Goal: Task Accomplishment & Management: Complete application form

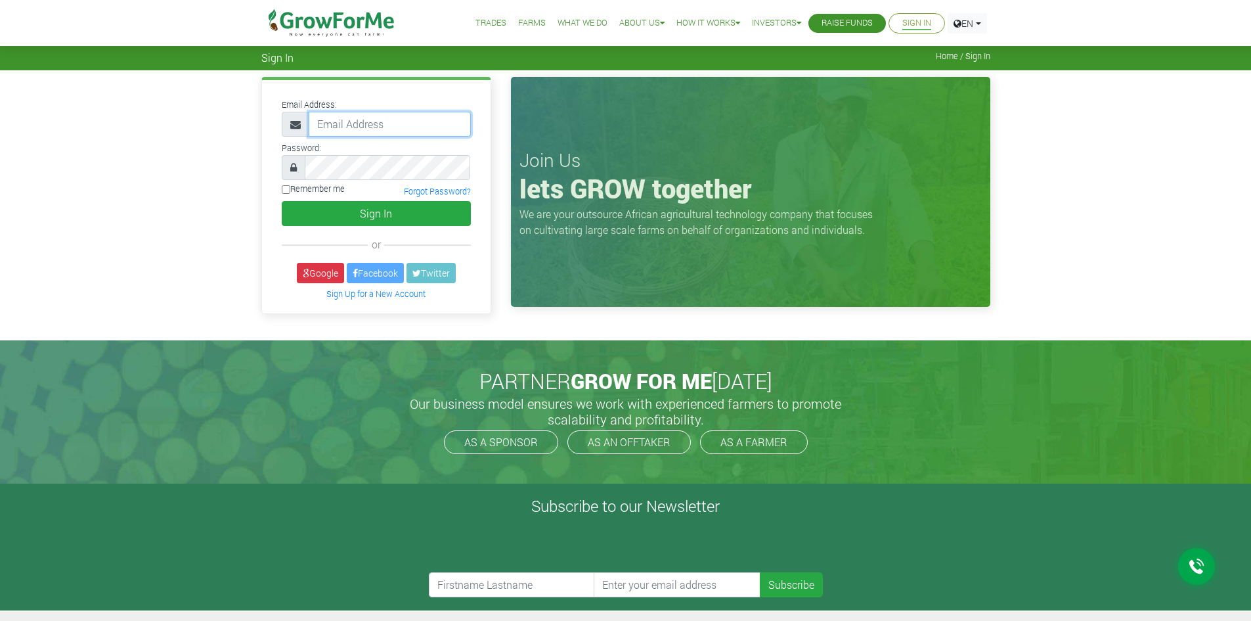
type input "trade@growforme.com"
click at [350, 212] on button "Sign In" at bounding box center [376, 213] width 189 height 25
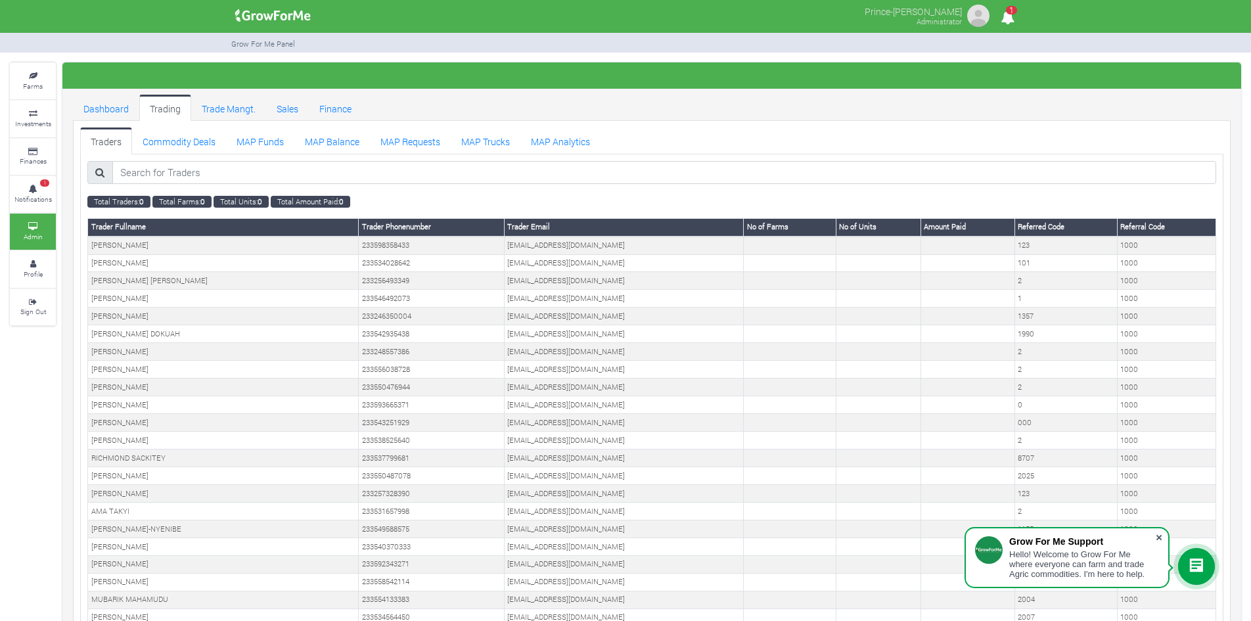
click at [1161, 537] on span at bounding box center [1158, 537] width 13 height 13
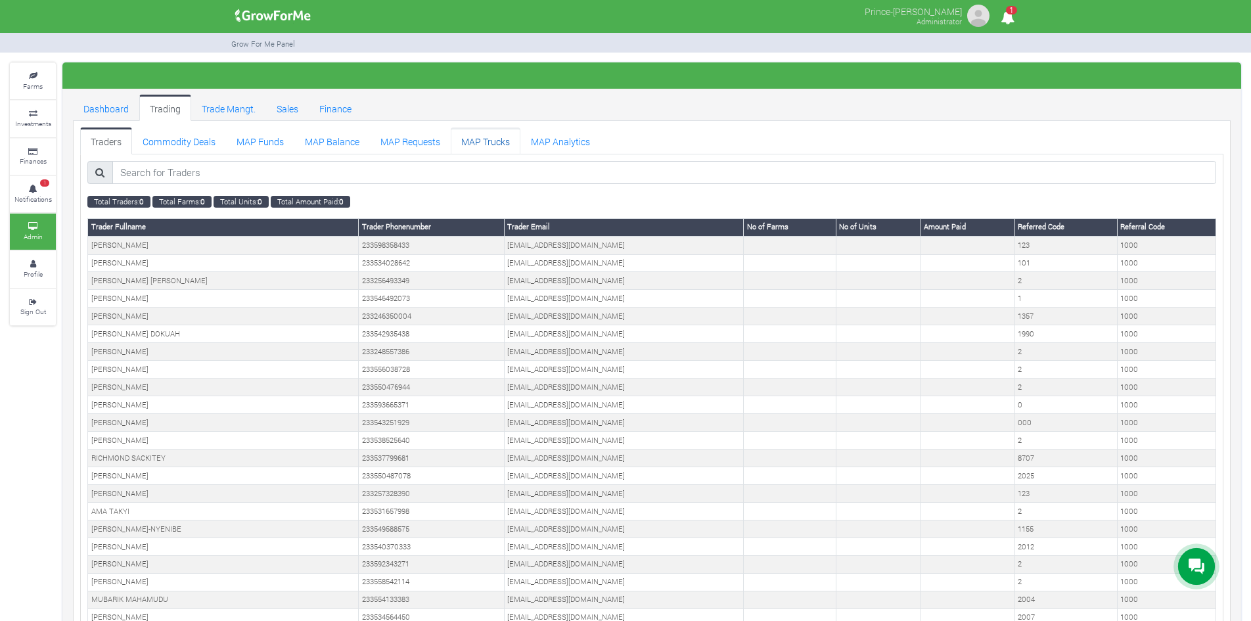
click at [478, 136] on link "MAP Trucks" at bounding box center [486, 140] width 70 height 26
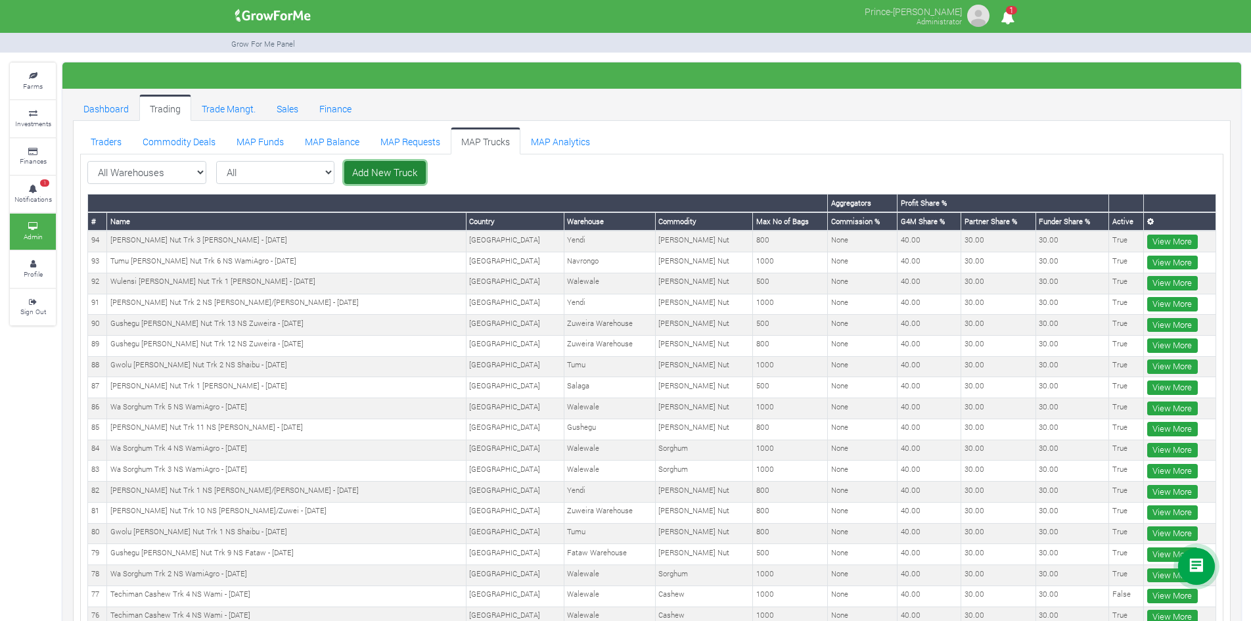
click at [351, 175] on link "Add New Truck" at bounding box center [384, 173] width 81 height 24
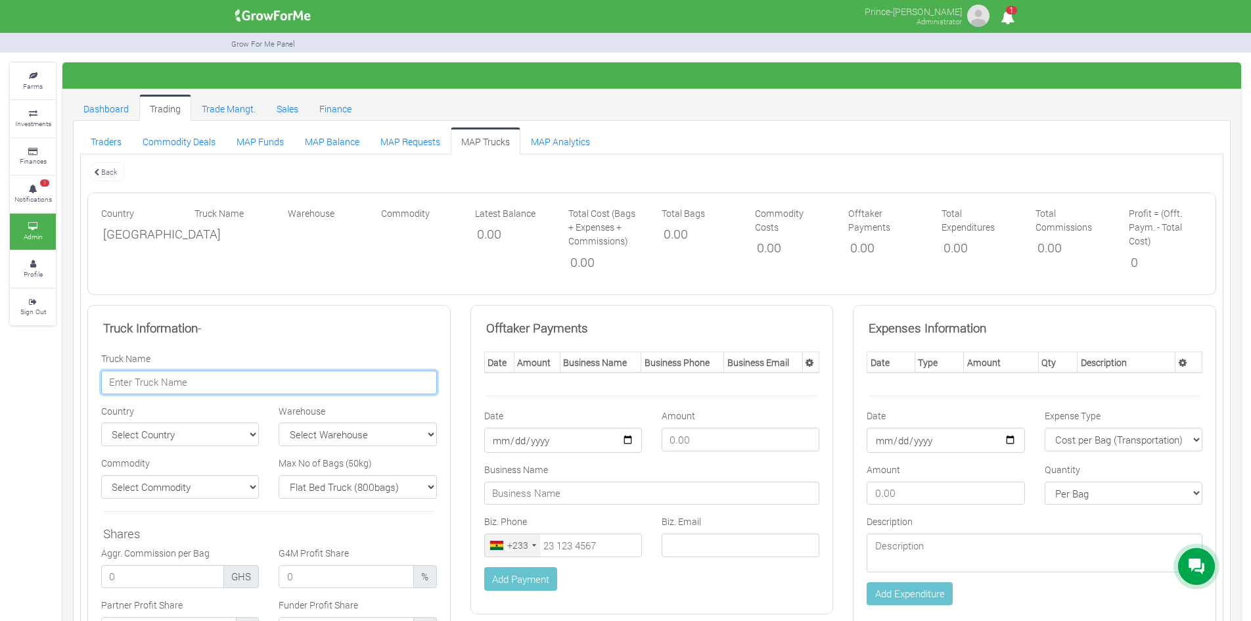
click at [290, 387] on input "text" at bounding box center [269, 382] width 336 height 24
paste input "Yendi Shea Nut Trk 4 NS Karim - 09/09/2025"
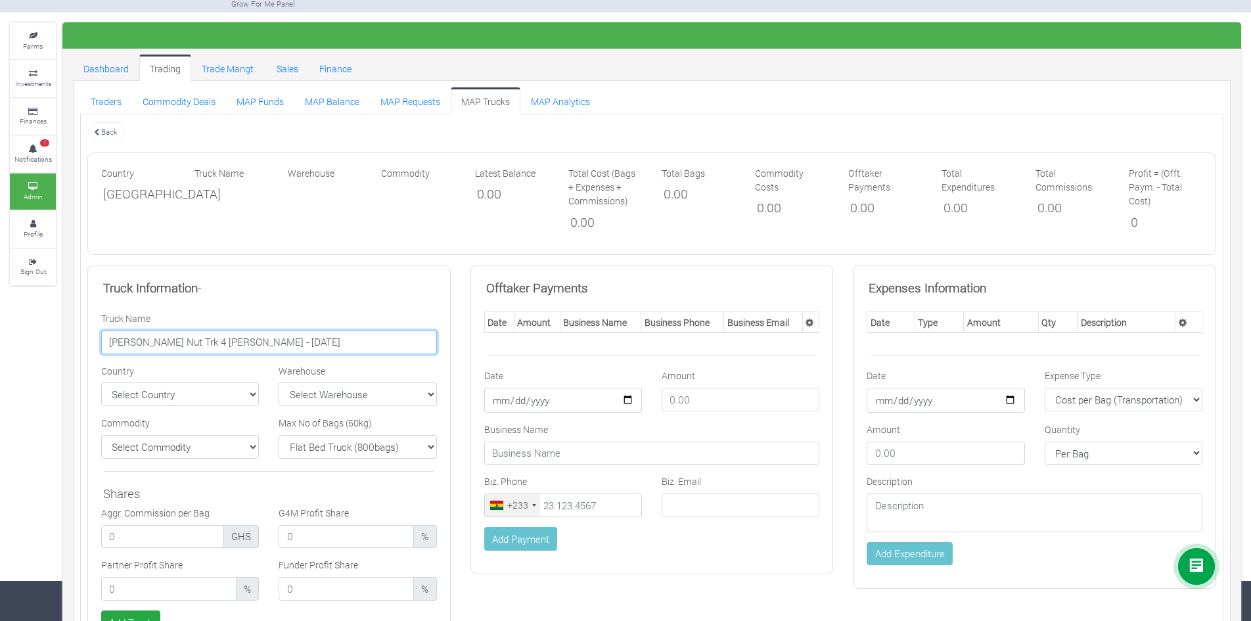
scroll to position [44, 0]
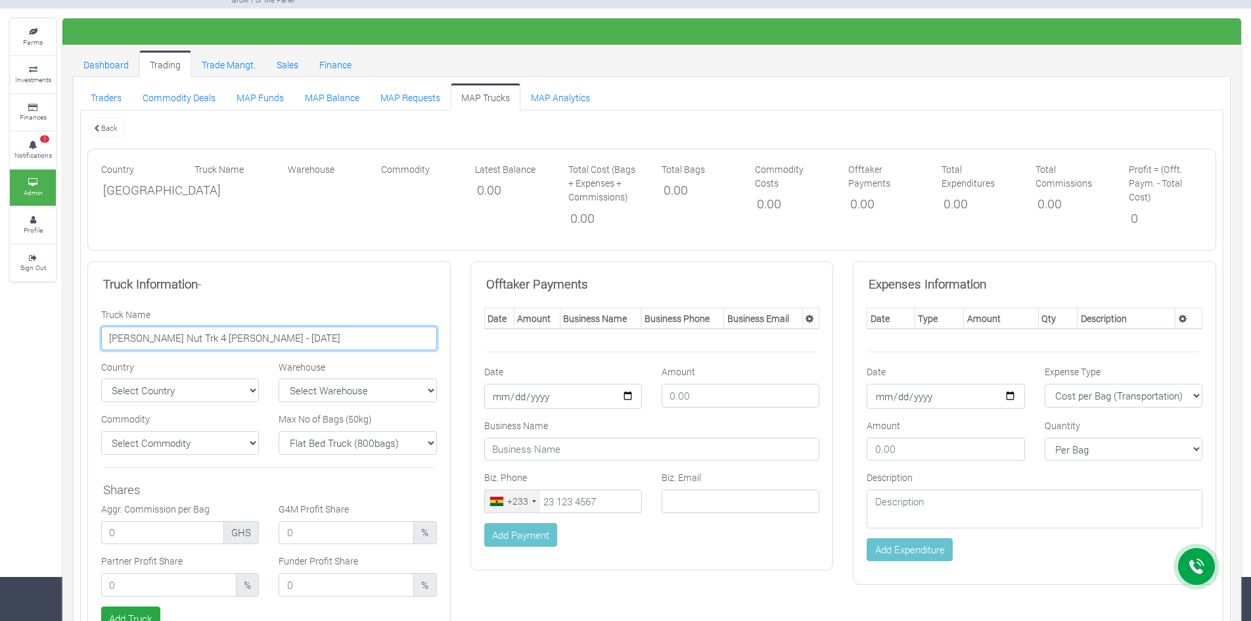
type input "Yendi Shea Nut Trk 4 NS Karim - 09/09/2025"
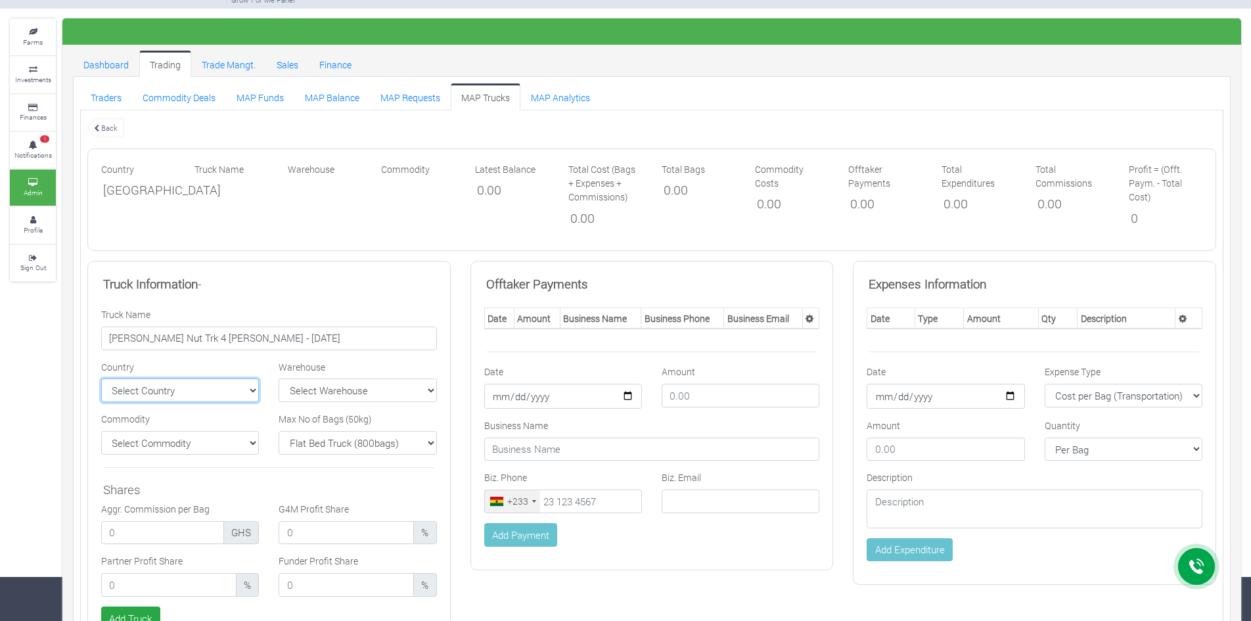
click at [241, 384] on select "Select Country Ghana Nigeria" at bounding box center [180, 390] width 158 height 24
select select "Ghana"
click at [101, 378] on select "Select Country Ghana Nigeria" at bounding box center [180, 390] width 158 height 24
click at [297, 395] on select "Select Warehouse TDX Navrongo Walewale Garu (Faranaya) Kintampo" at bounding box center [358, 390] width 158 height 24
select select "7"
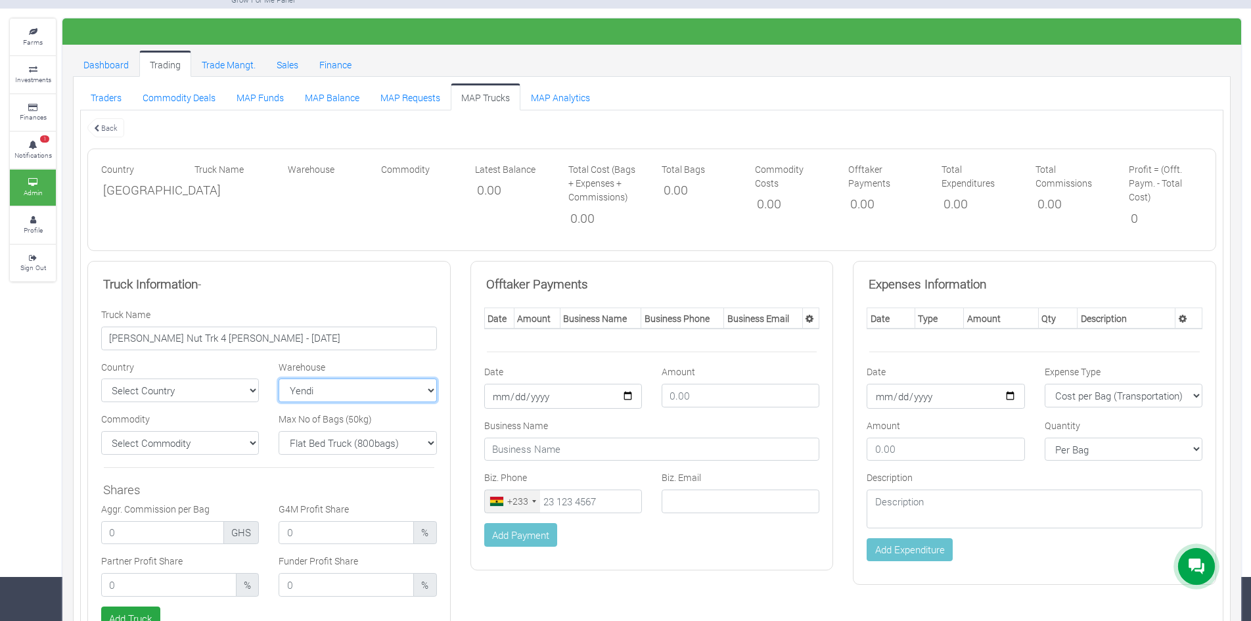
click at [279, 378] on select "Select Warehouse TDX Navrongo Walewale Garu (Faranaya) Kintampo" at bounding box center [358, 390] width 158 height 24
click at [317, 437] on select "Flat Bed Truck (800bags) Bucket Truck (1000bags) Rhino Truck 1 (500bags) Rhino …" at bounding box center [358, 443] width 158 height 24
select select "1000"
click at [279, 431] on select "Flat Bed Truck (800bags) Bucket Truck (1000bags) Rhino Truck 1 (500bags) Rhino …" at bounding box center [358, 443] width 158 height 24
click at [236, 449] on select "Select Commodity Yellow Maize Chicken Cocoa Tractor Royal Aroma" at bounding box center [180, 443] width 158 height 24
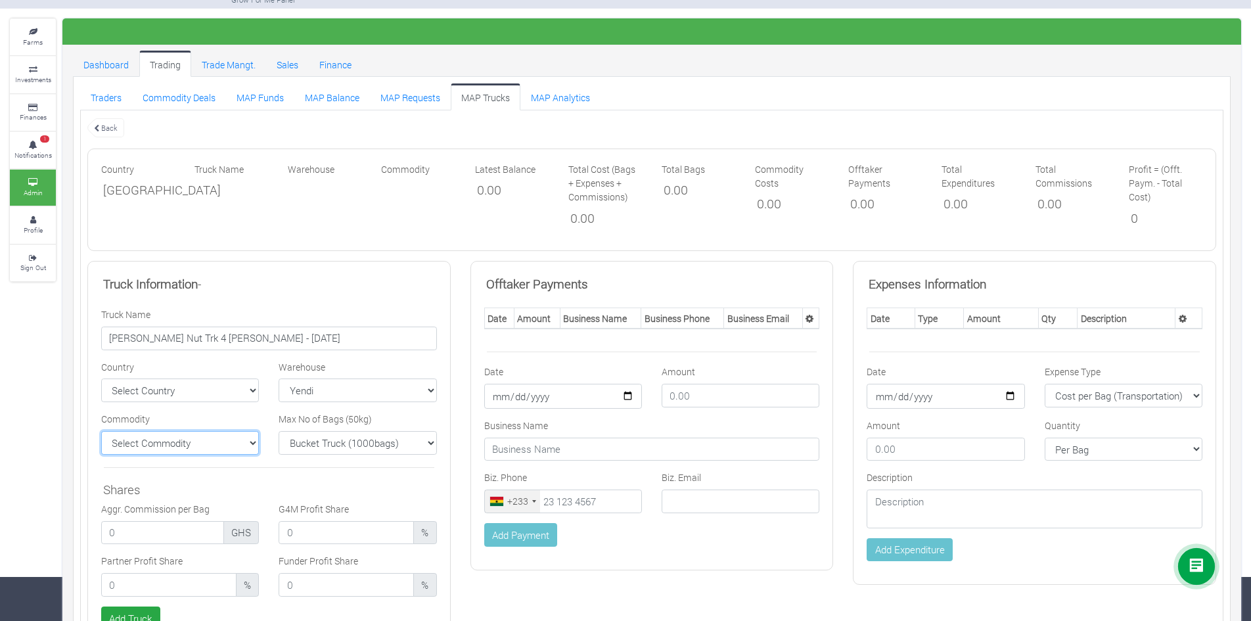
select select "11"
click at [101, 431] on select "Select Commodity Yellow Maize Chicken Cocoa Tractor Royal Aroma" at bounding box center [180, 443] width 158 height 24
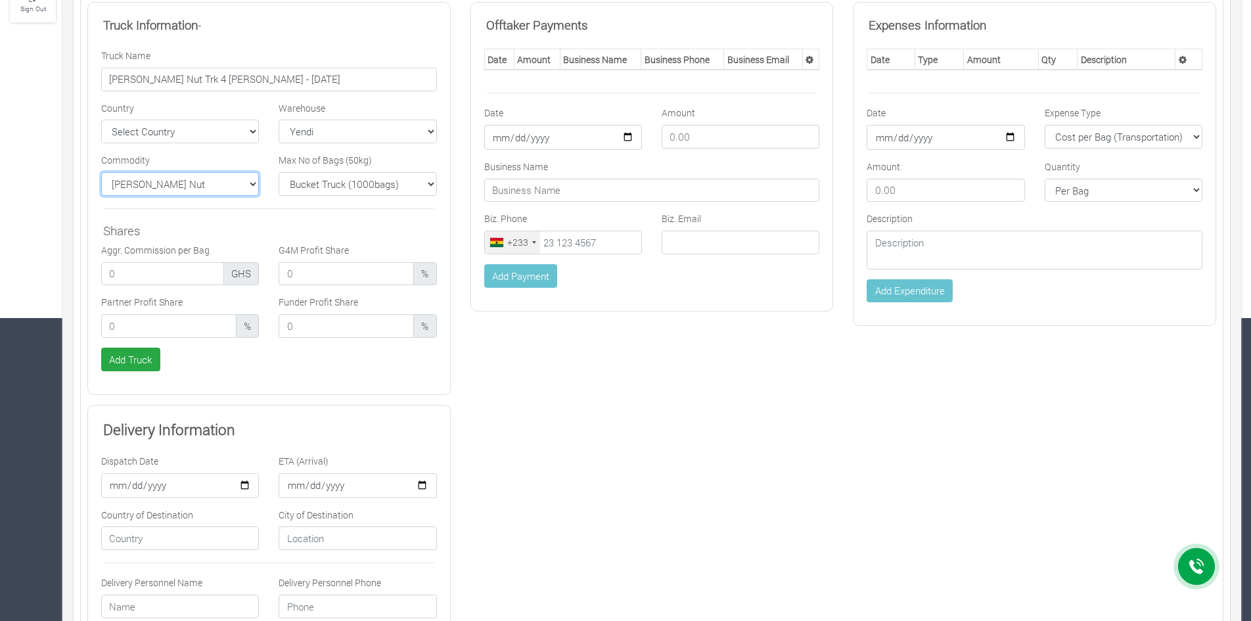
scroll to position [307, 0]
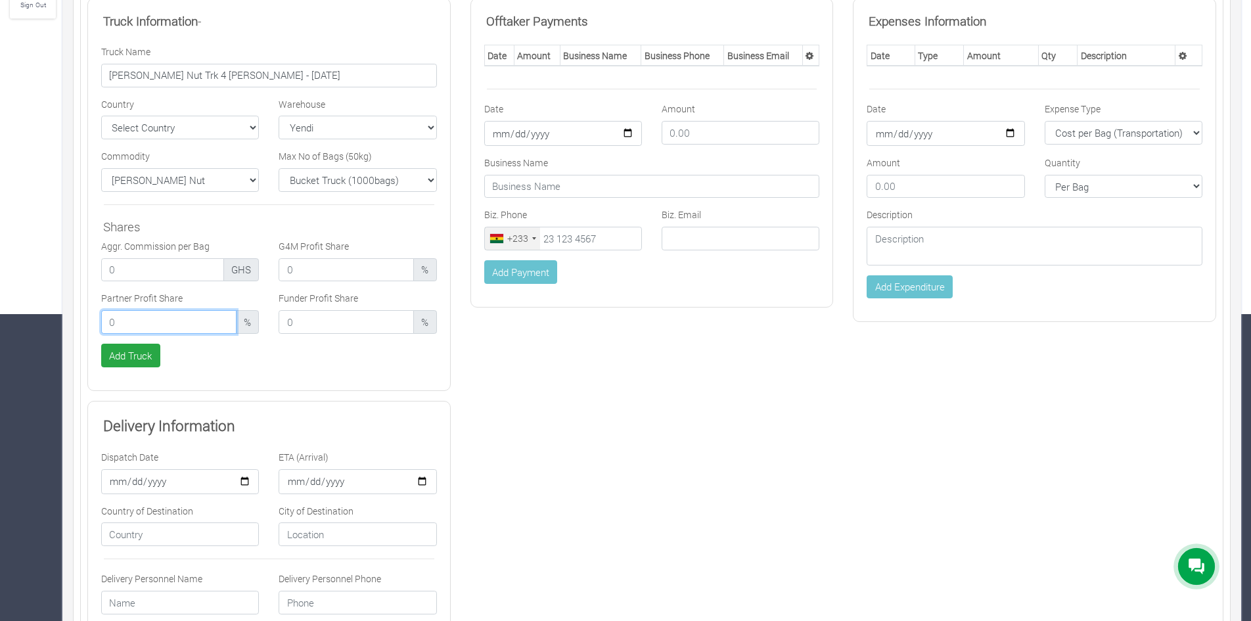
click at [165, 325] on input "number" at bounding box center [168, 322] width 135 height 24
type input "30.00"
click at [297, 321] on input "number" at bounding box center [346, 322] width 135 height 24
type input "30.00"
click at [311, 270] on input "number" at bounding box center [346, 270] width 135 height 24
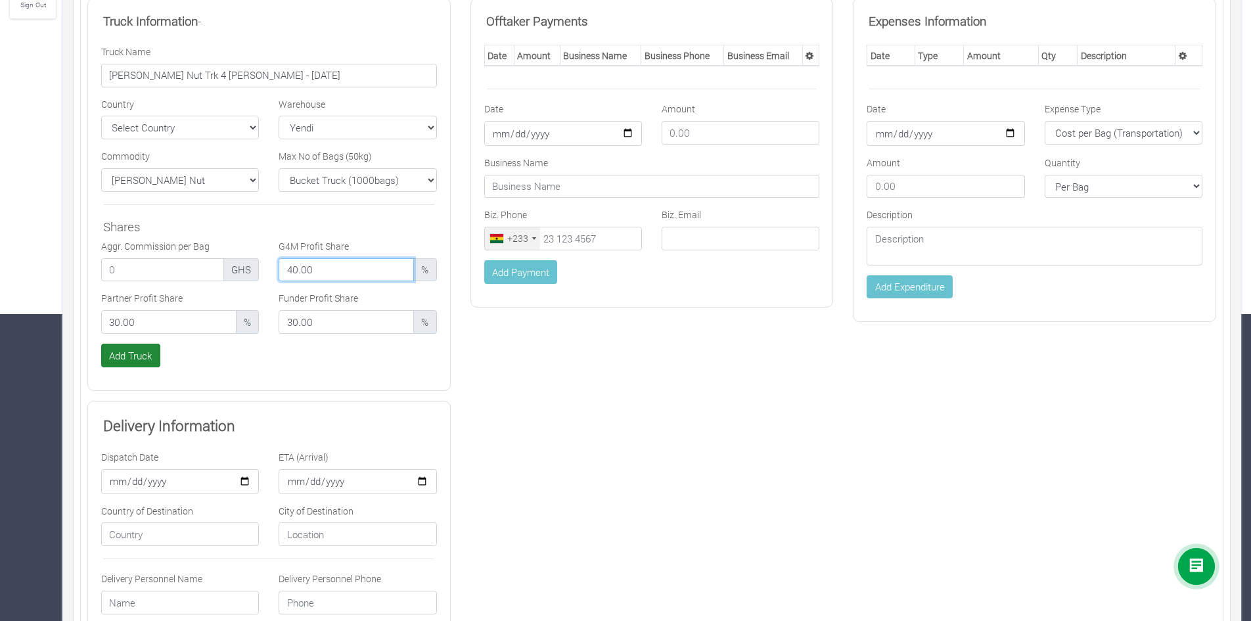
type input "40.00"
click at [118, 354] on button "Add Truck" at bounding box center [130, 356] width 59 height 24
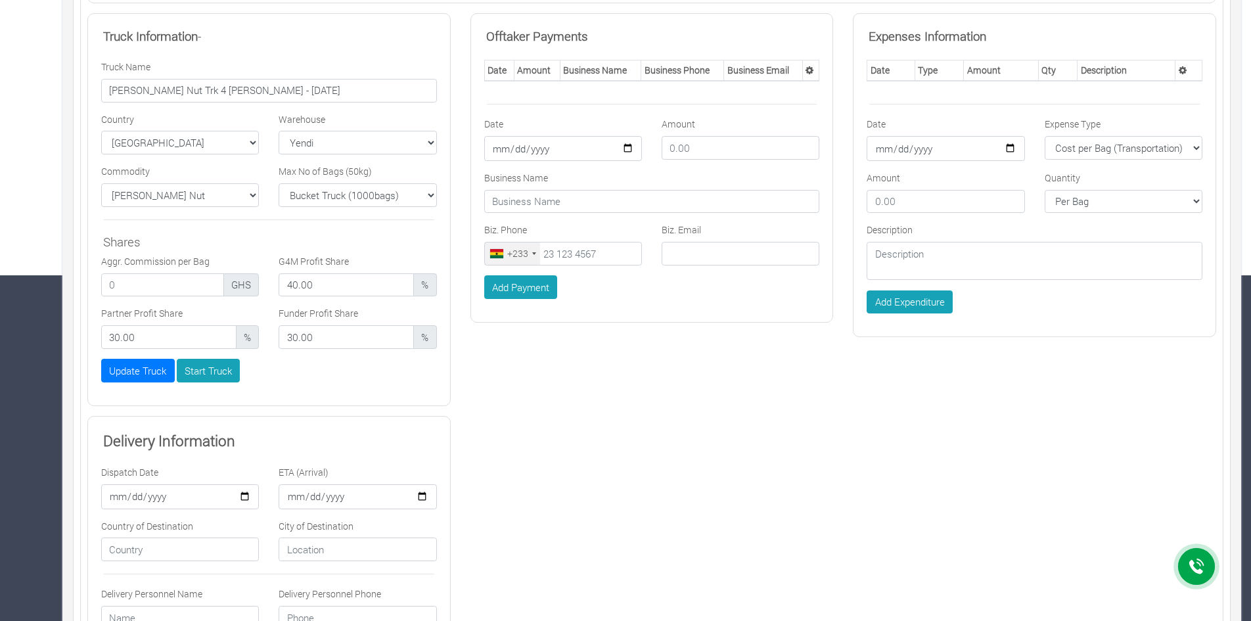
scroll to position [361, 0]
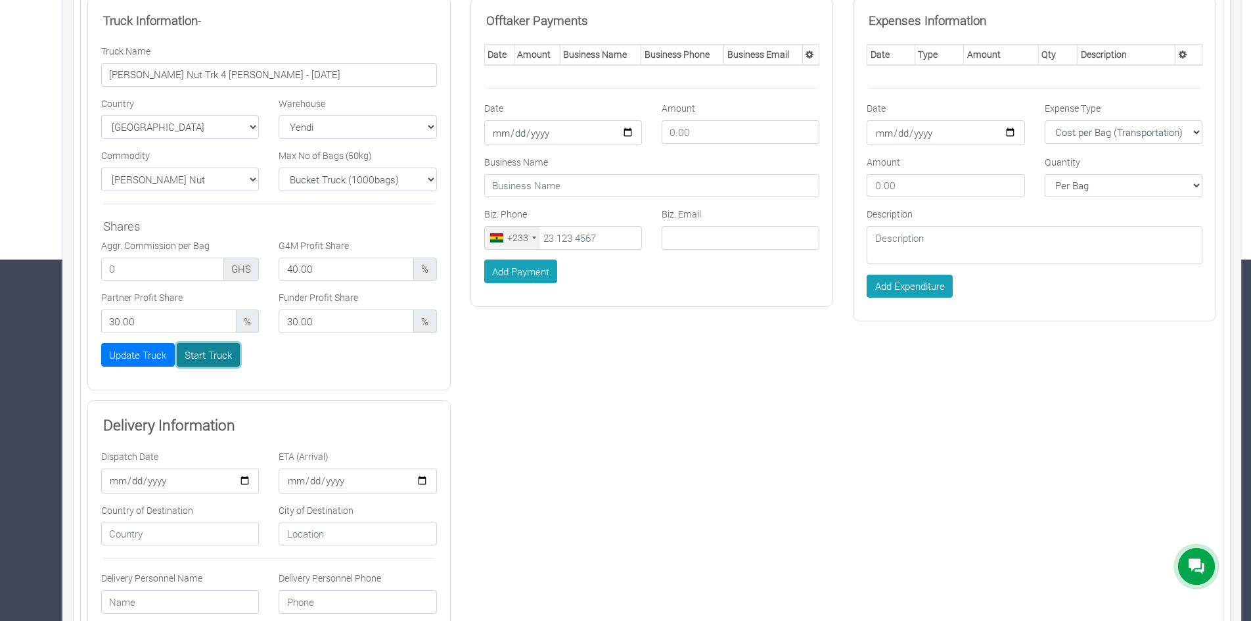
click at [212, 361] on button "Start Truck" at bounding box center [209, 355] width 64 height 24
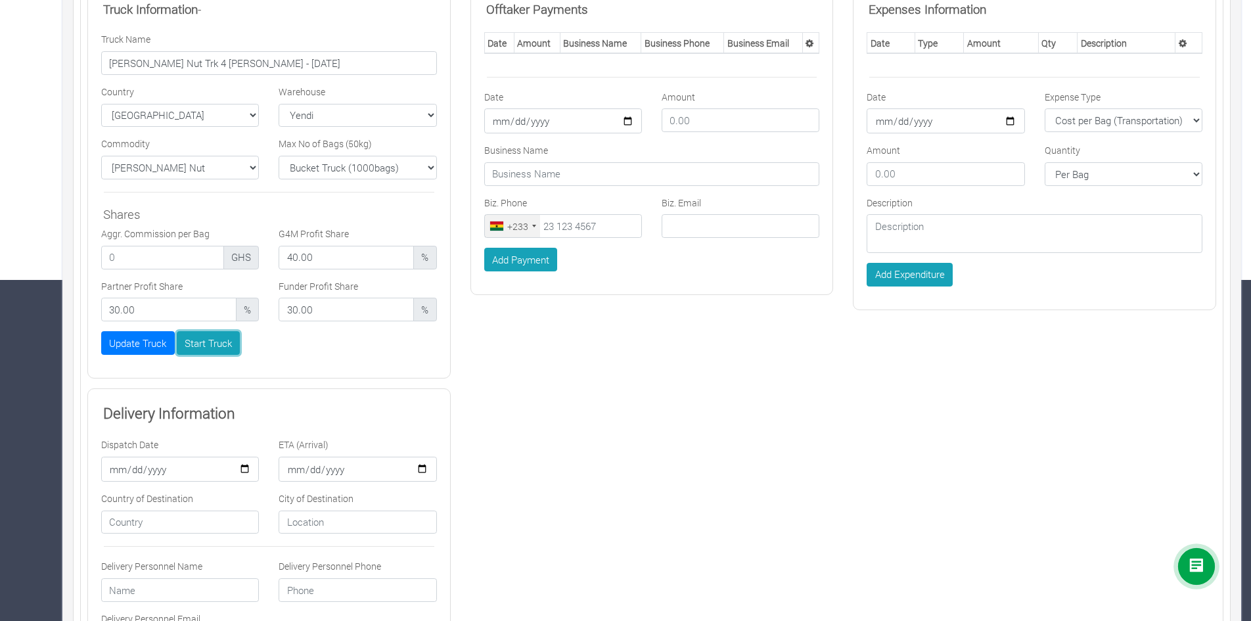
scroll to position [329, 0]
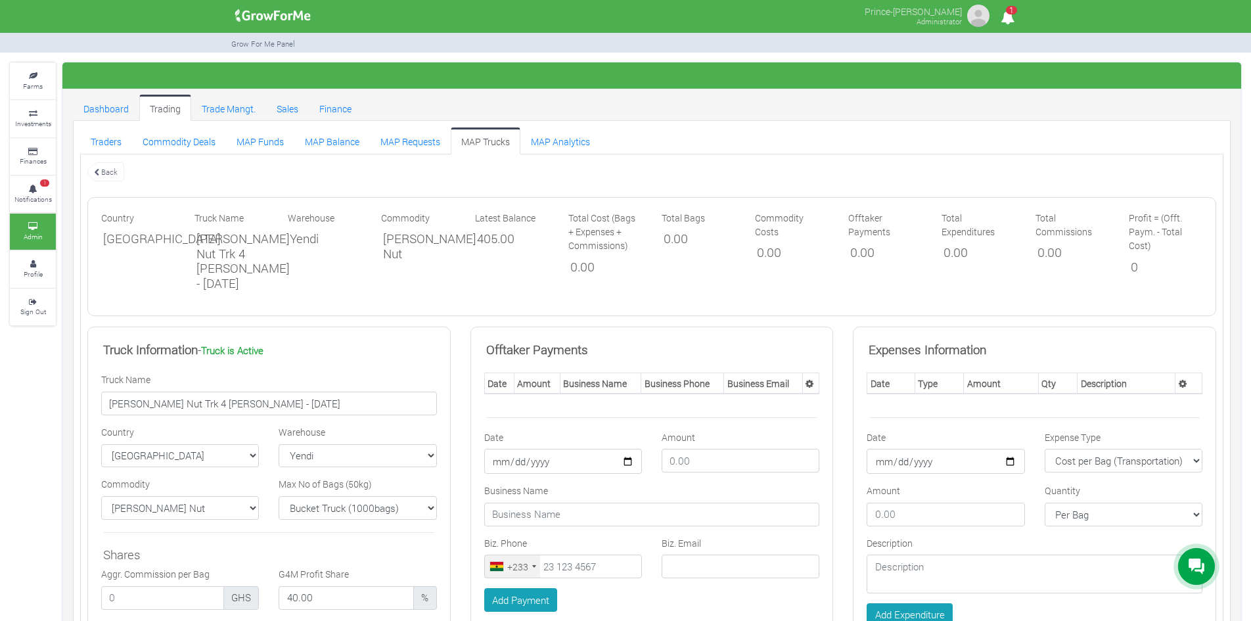
click at [353, 282] on div "Warehouse Yendi" at bounding box center [324, 252] width 93 height 82
click at [274, 141] on link "MAP Funds" at bounding box center [260, 140] width 68 height 26
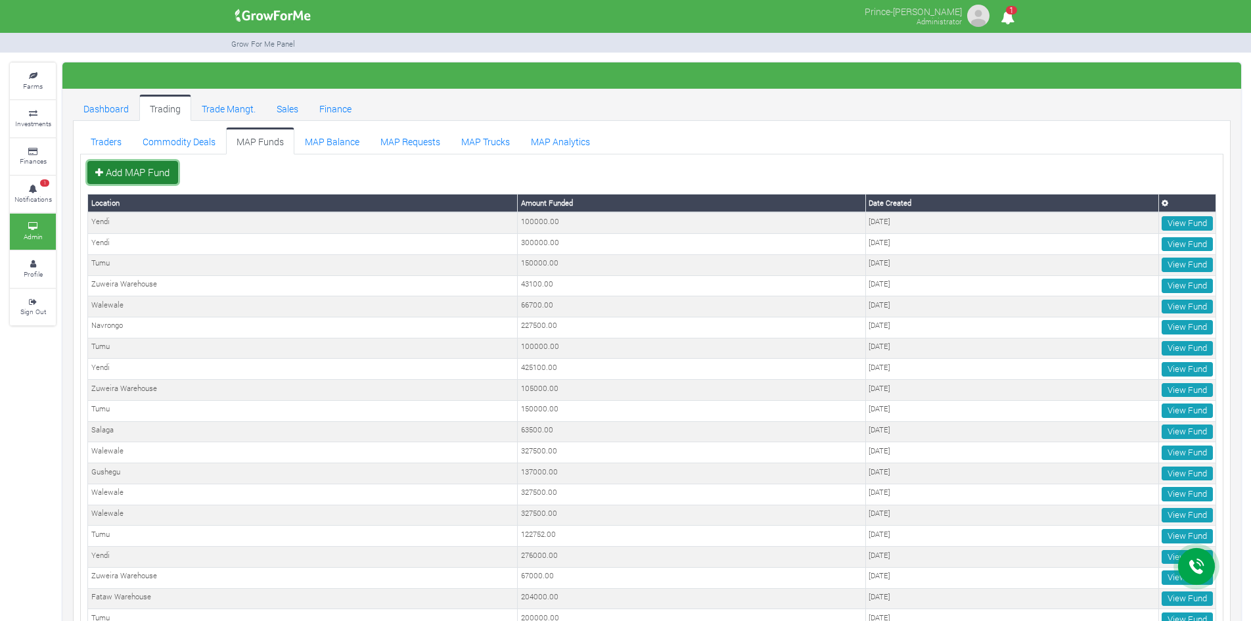
click at [143, 172] on link "Add MAP Fund" at bounding box center [132, 173] width 91 height 24
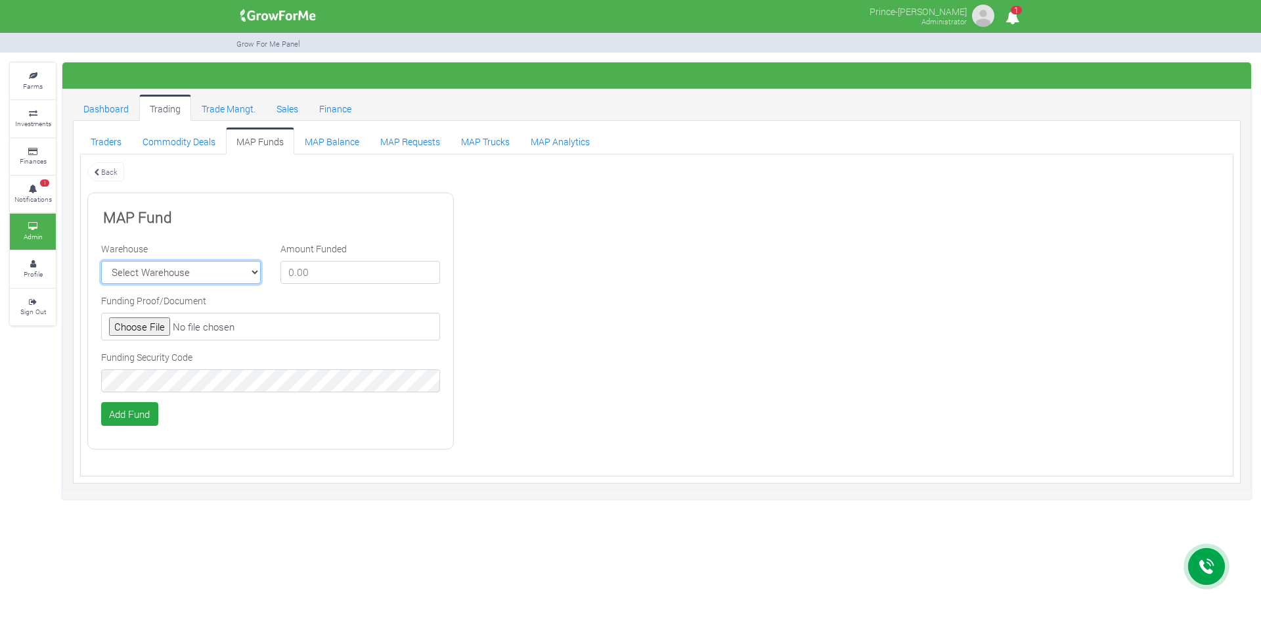
click at [206, 271] on select "Select Warehouse TDX Navrongo Walewale Garu (Faranaya) Kintampo Langbensi WamiA…" at bounding box center [181, 273] width 160 height 24
select select "7"
click at [101, 261] on select "Select Warehouse TDX Navrongo Walewale Garu (Faranaya) Kintampo Langbensi WamiA…" at bounding box center [181, 273] width 160 height 24
click at [148, 324] on input "file" at bounding box center [270, 327] width 339 height 28
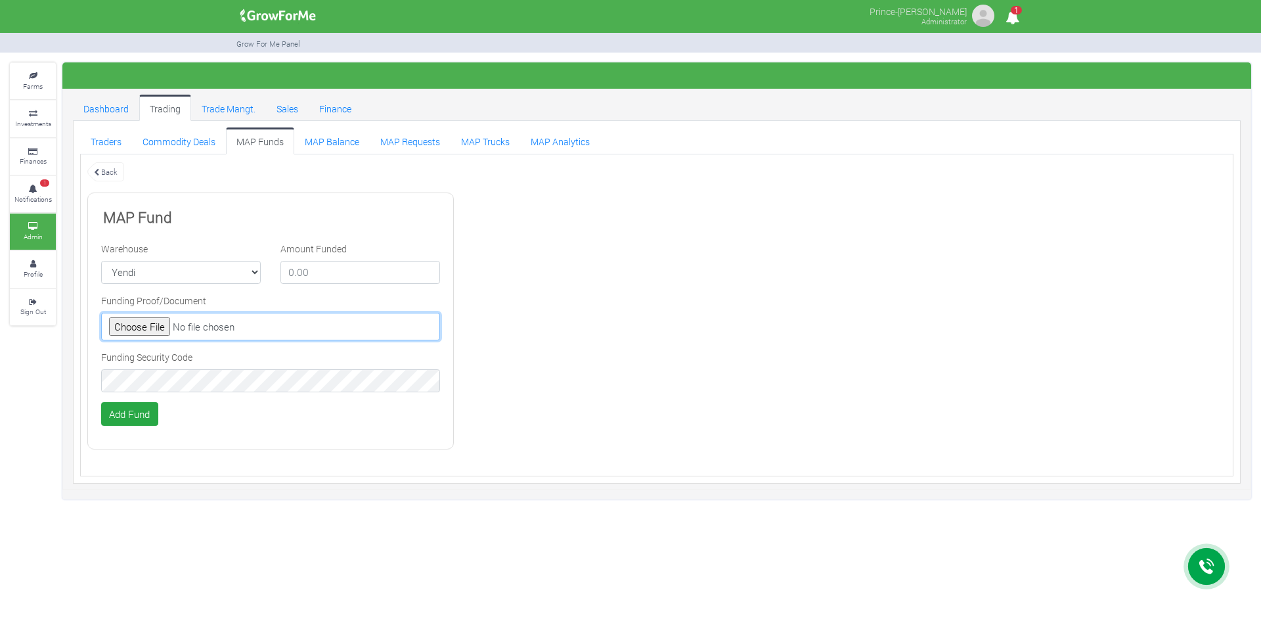
type input "C:\fakepath\GHc 412,000.00.jpg"
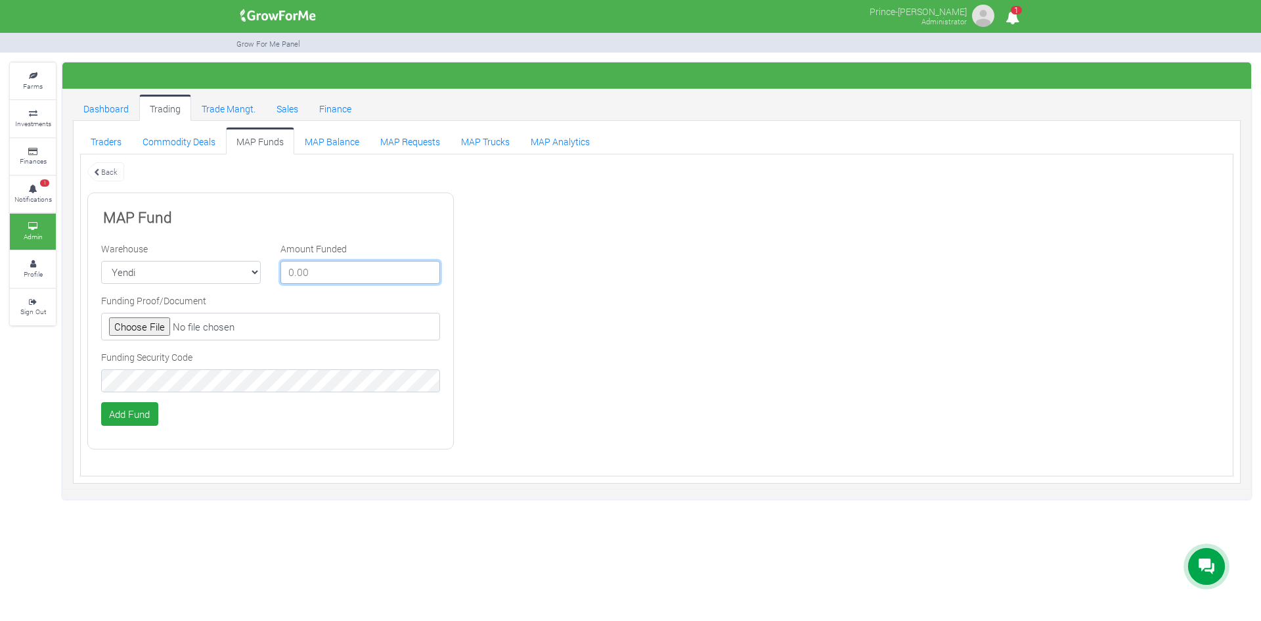
click at [314, 271] on input "number" at bounding box center [360, 273] width 160 height 24
type input "412000"
click at [135, 412] on button "Add Fund" at bounding box center [129, 414] width 57 height 24
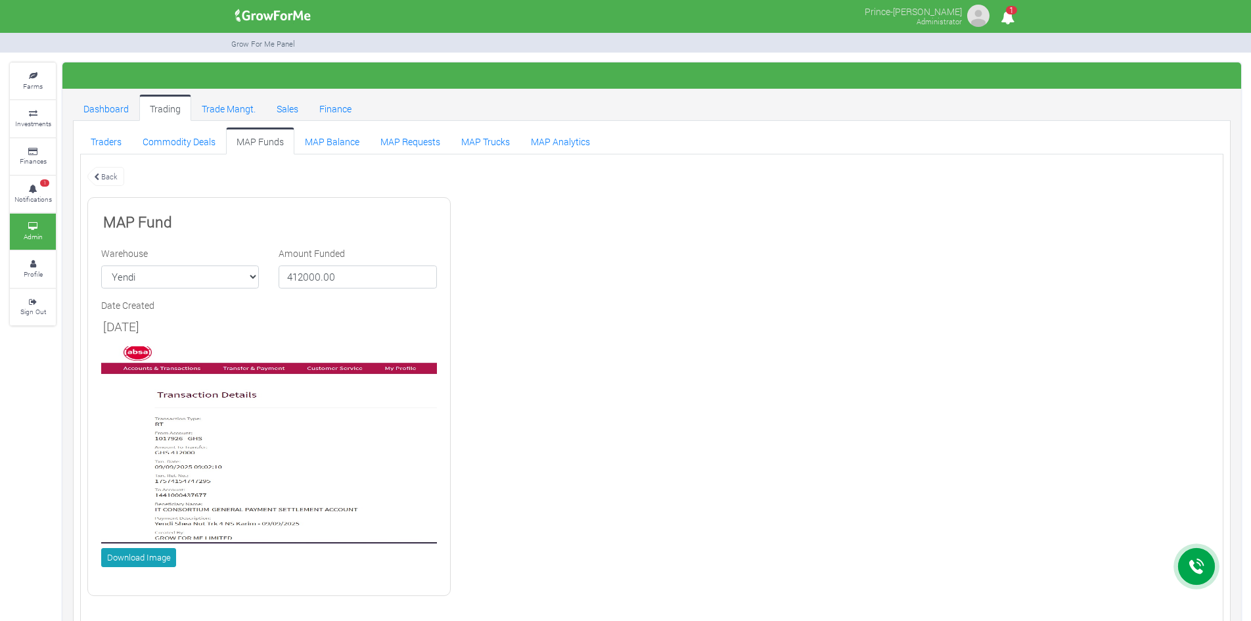
click at [625, 288] on div "Back MAP Fund Warehouse Select Warehouse TDX Navrongo Walewale Garu ([GEOGRAPHI…" at bounding box center [652, 386] width 1148 height 441
click at [319, 142] on link "MAP Balance" at bounding box center [332, 140] width 76 height 26
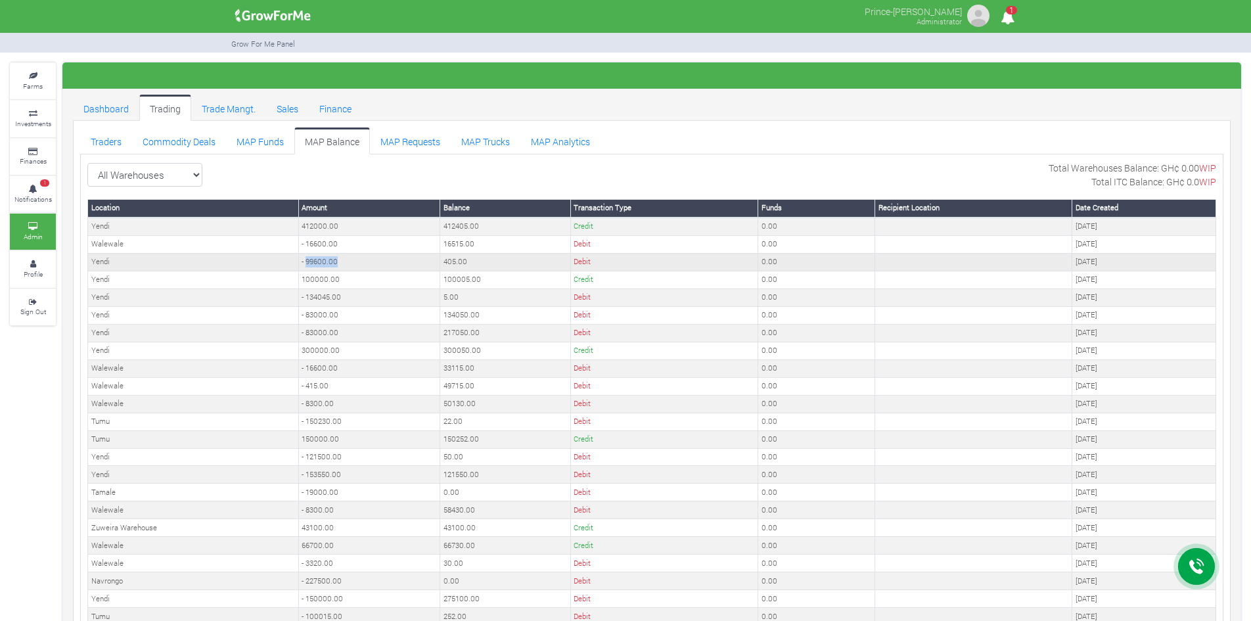
drag, startPoint x: 338, startPoint y: 261, endPoint x: 305, endPoint y: 261, distance: 32.8
click at [305, 261] on td "- 99600.00" at bounding box center [369, 262] width 142 height 18
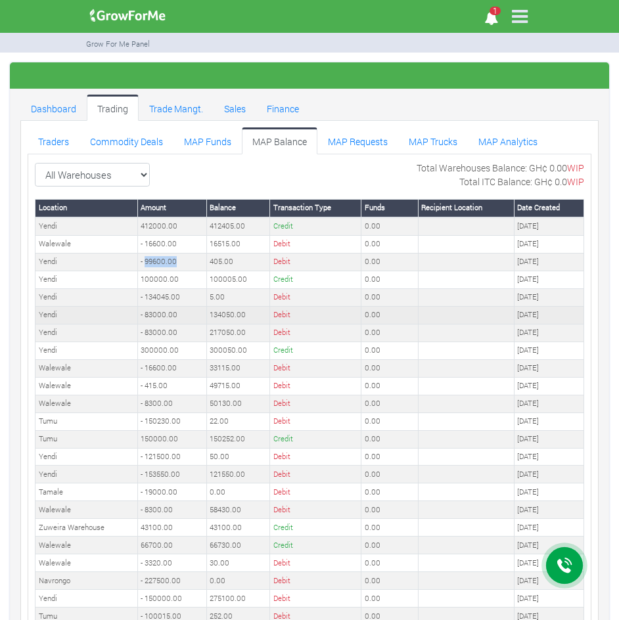
click at [403, 323] on td "0.00" at bounding box center [389, 315] width 56 height 18
